Goal: Use online tool/utility: Utilize a website feature to perform a specific function

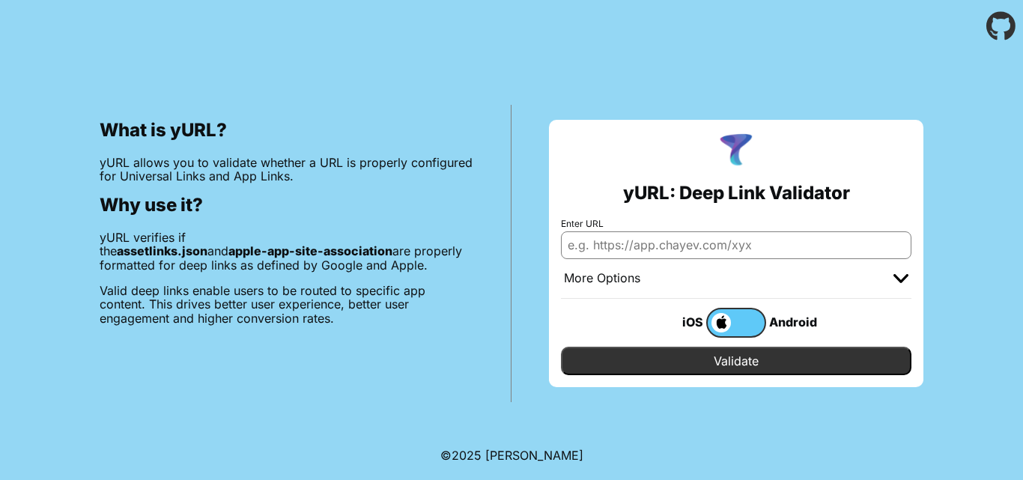
click at [940, 121] on div "yURL: Deep Link Validator Enter URL More Options Apple App Prefix Bundle Identi…" at bounding box center [735, 253] width 449 height 297
click at [720, 246] on input "Enter URL" at bounding box center [736, 244] width 350 height 27
paste input "[DOMAIN_NAME][GEOGRAPHIC_DATA]"
type input "[DOMAIN_NAME][GEOGRAPHIC_DATA]"
click at [734, 362] on input "Validate" at bounding box center [736, 361] width 350 height 28
